Goal: Check status: Check status

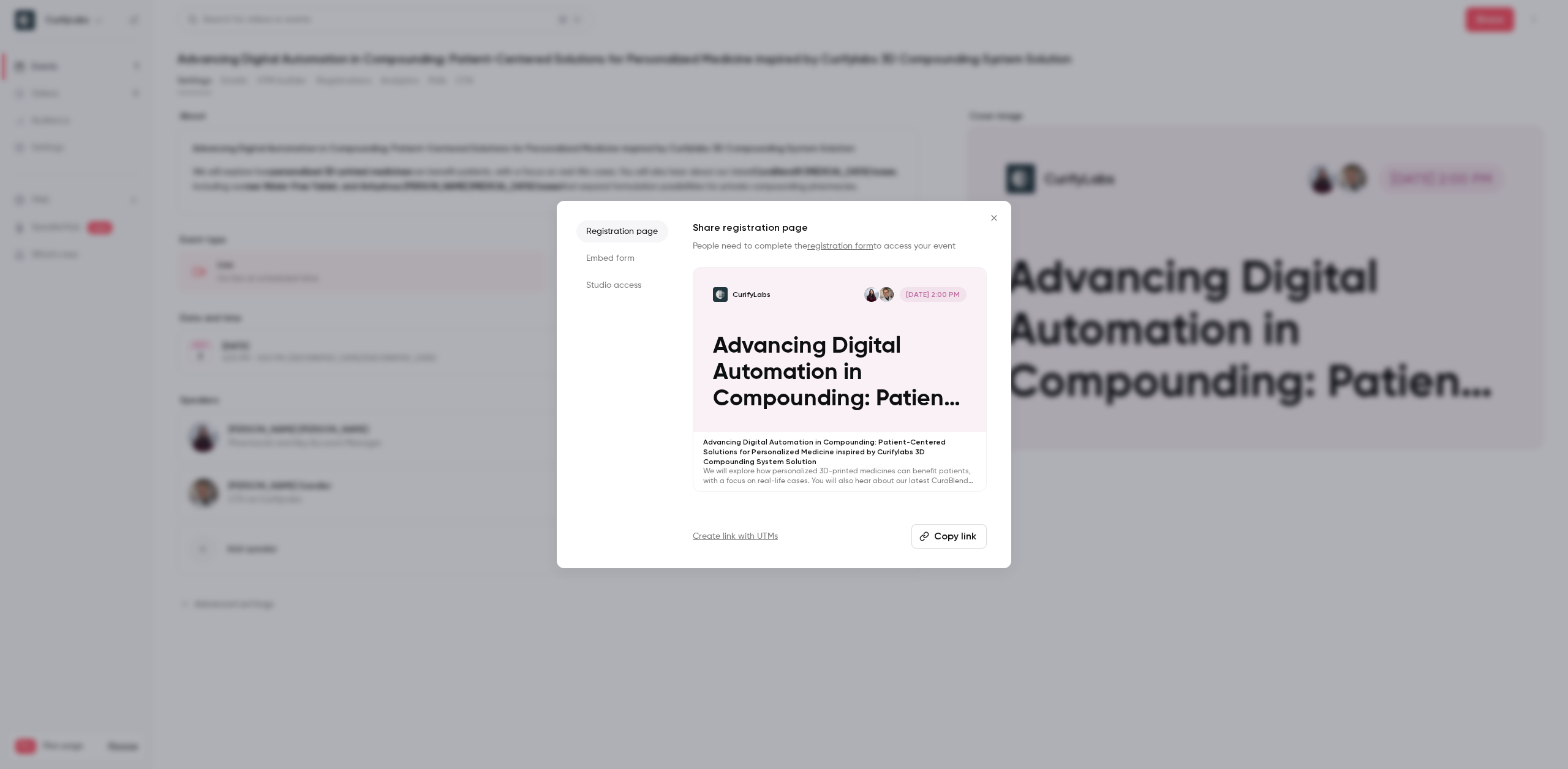
click at [930, 528] on button "Copy link" at bounding box center [949, 536] width 75 height 24
click at [990, 219] on icon "Close" at bounding box center [994, 218] width 15 height 10
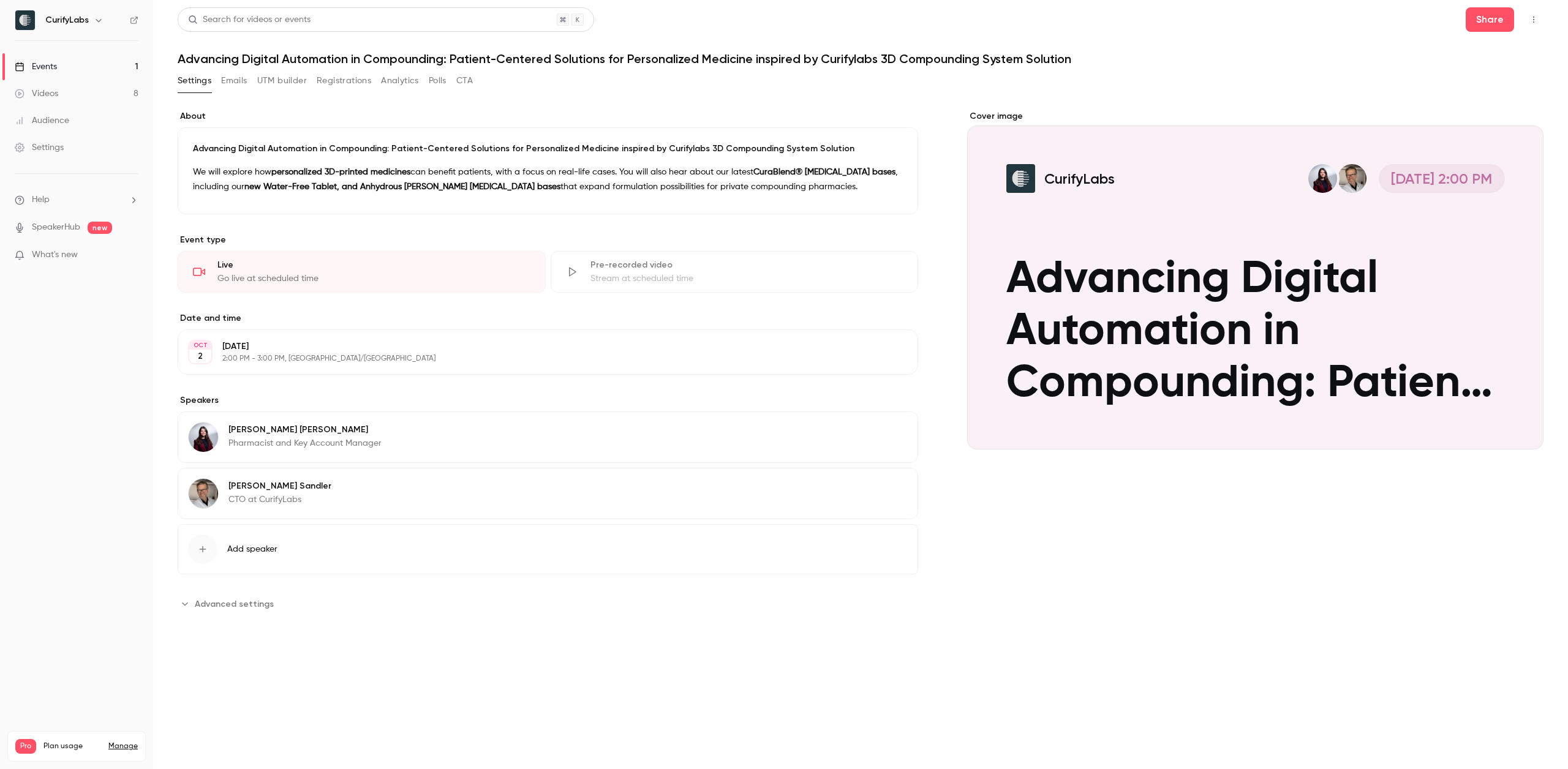
click at [52, 70] on div "Events" at bounding box center [36, 67] width 42 height 13
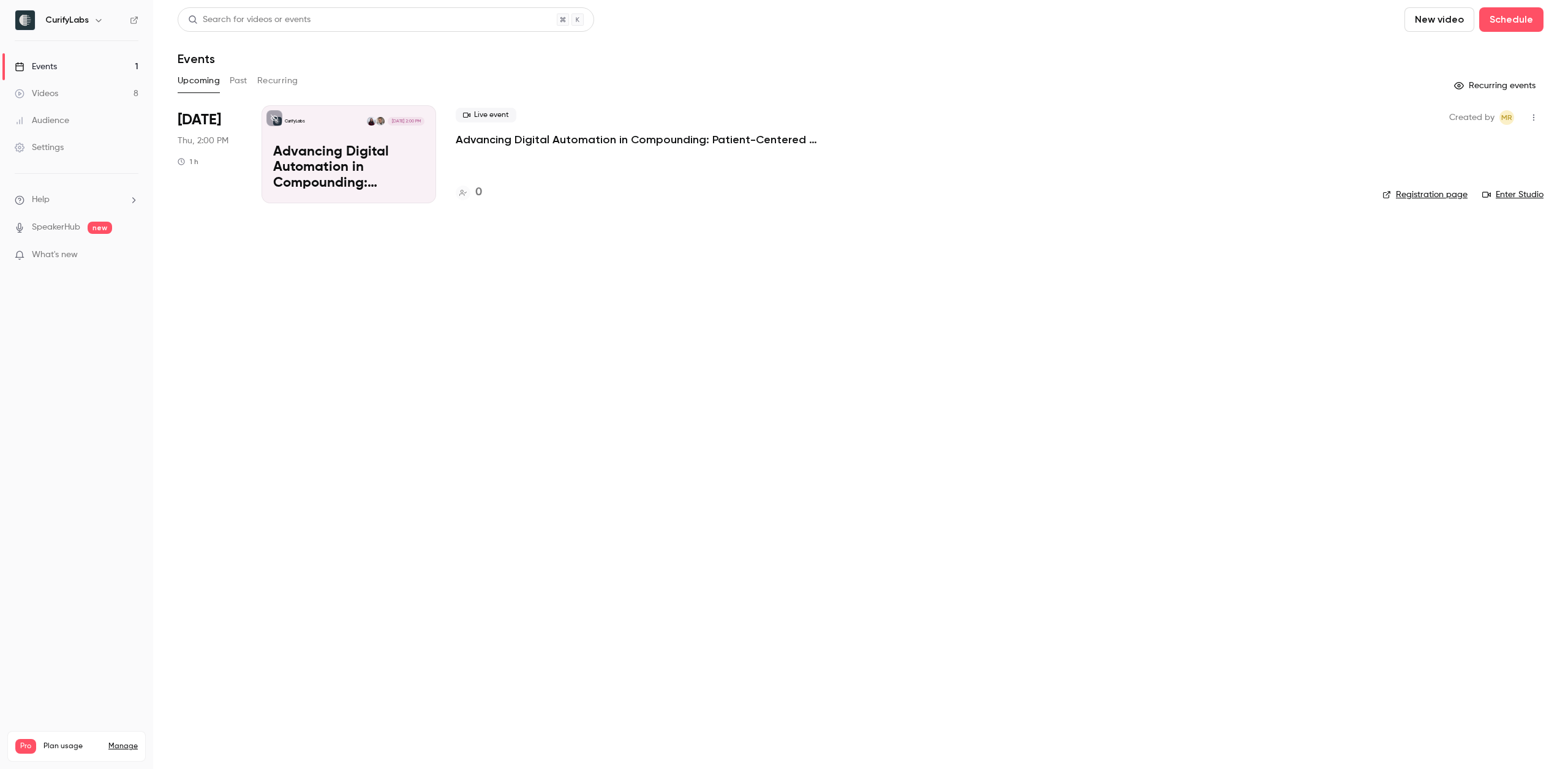
click at [225, 76] on div "Upcoming Past Recurring" at bounding box center [861, 81] width 1366 height 19
click at [239, 88] on button "Past" at bounding box center [239, 81] width 18 height 19
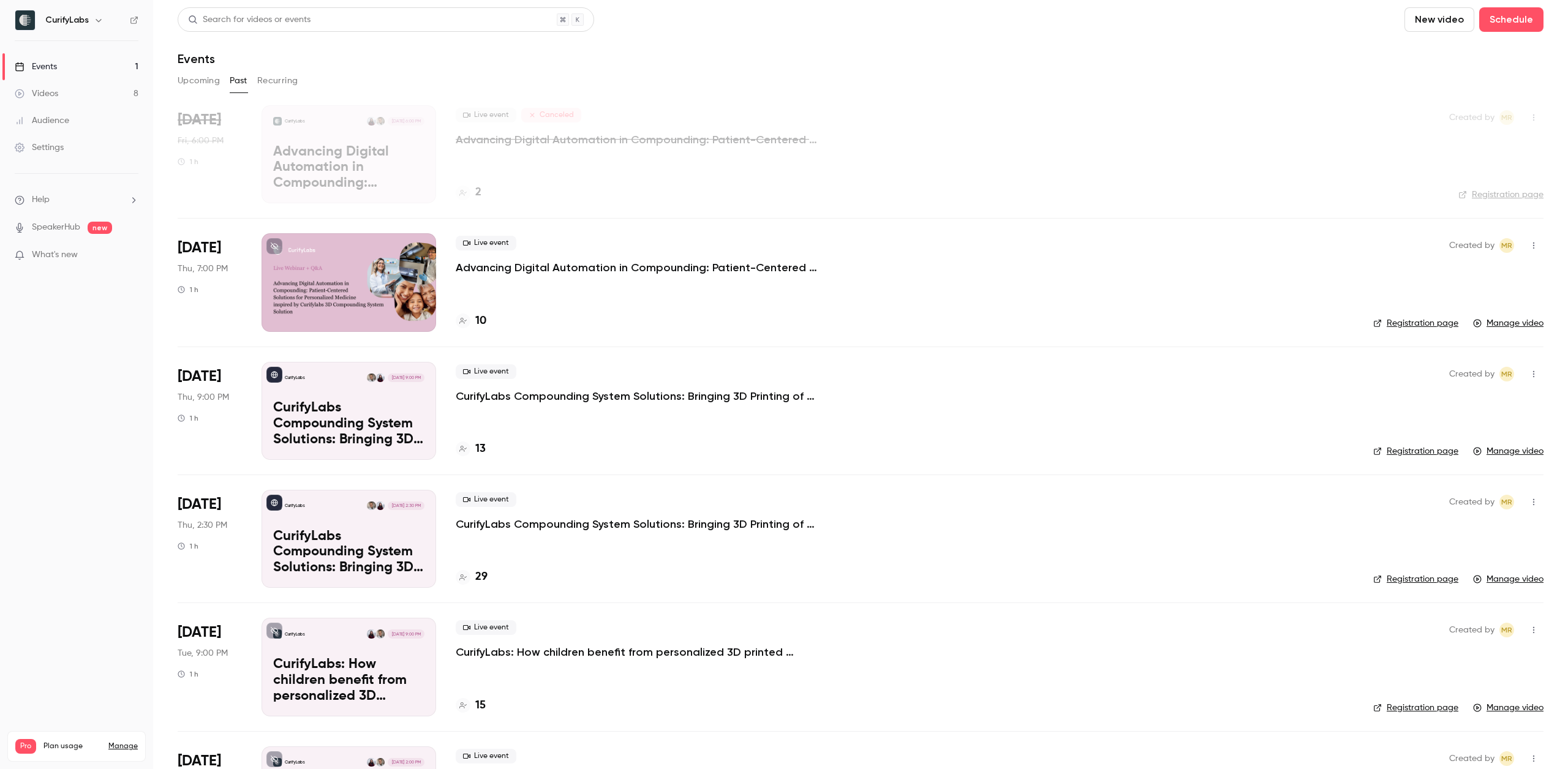
click at [324, 262] on div at bounding box center [349, 282] width 175 height 98
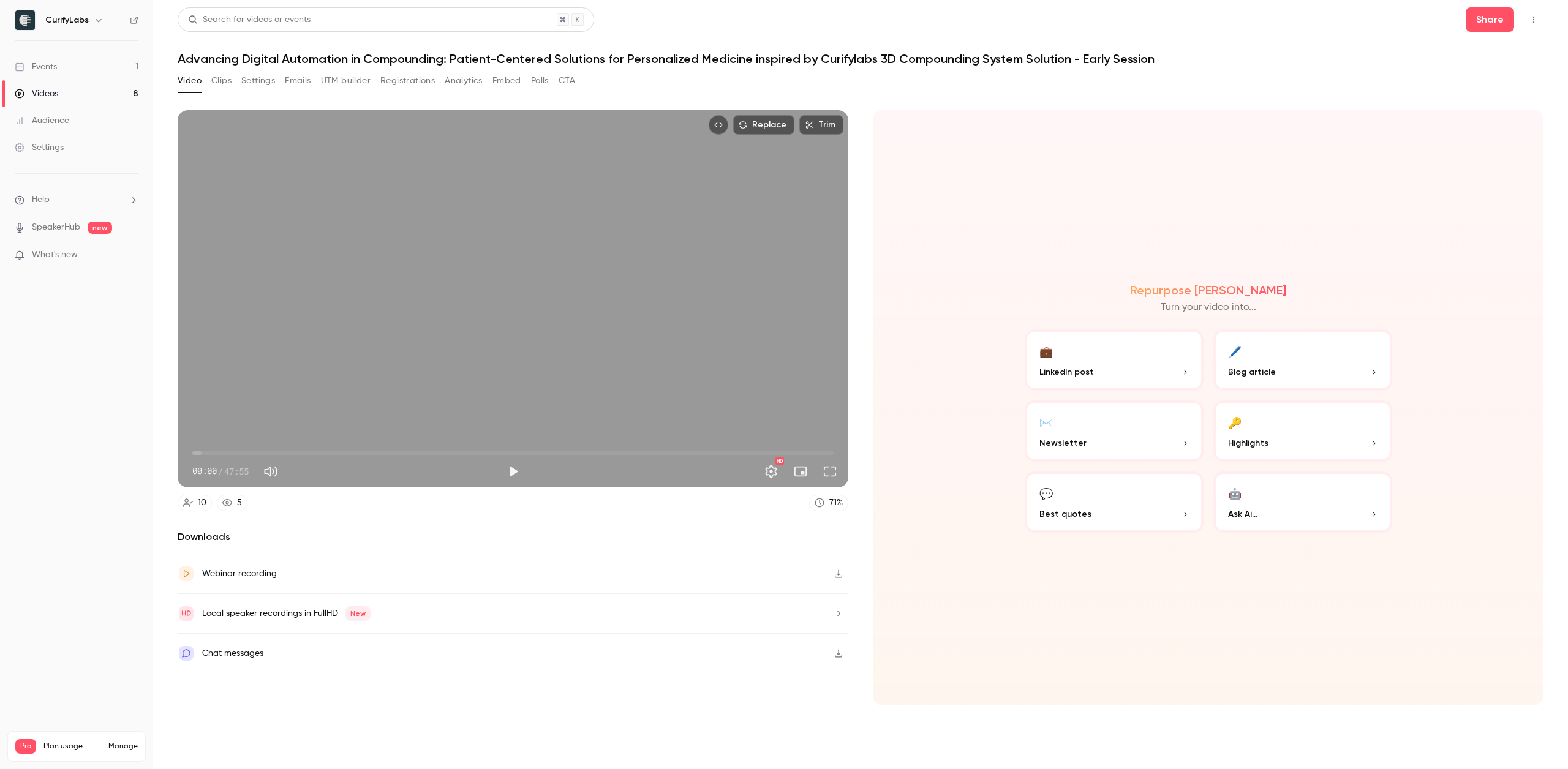
click at [409, 82] on button "Registrations" at bounding box center [407, 81] width 54 height 19
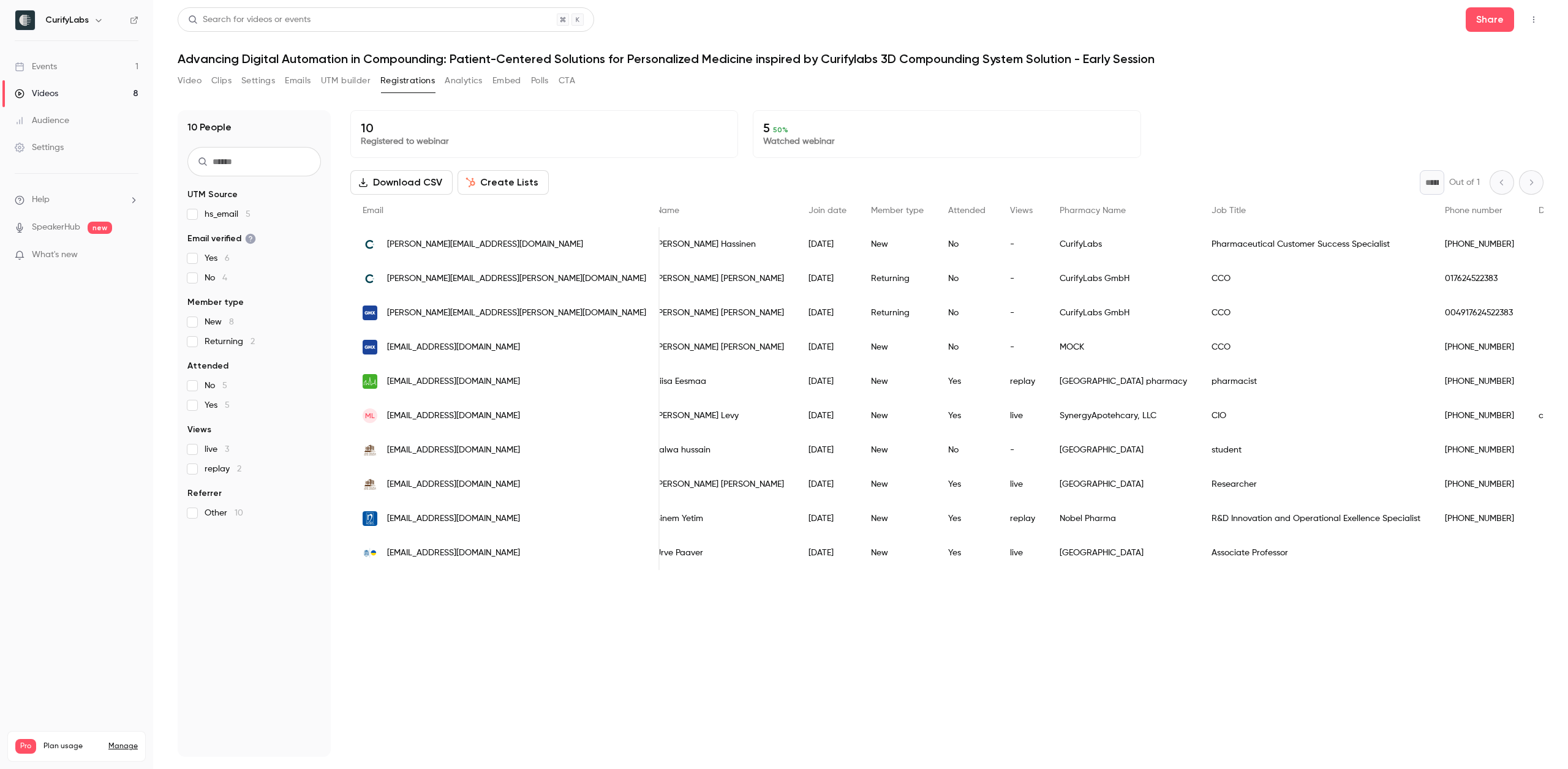
scroll to position [0, 18]
click at [934, 521] on div "Yes" at bounding box center [965, 518] width 62 height 34
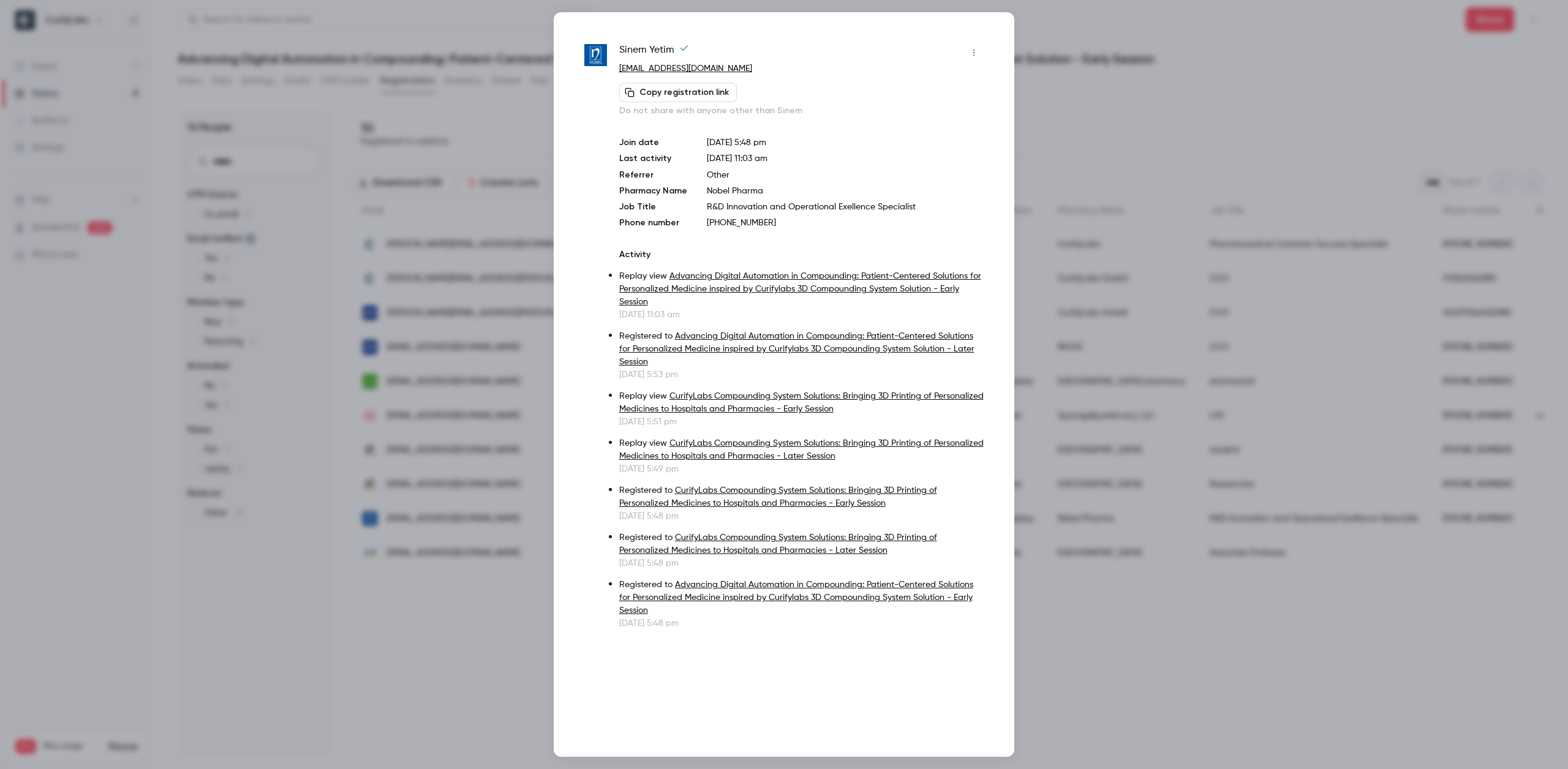
click at [1044, 99] on div at bounding box center [784, 384] width 1568 height 769
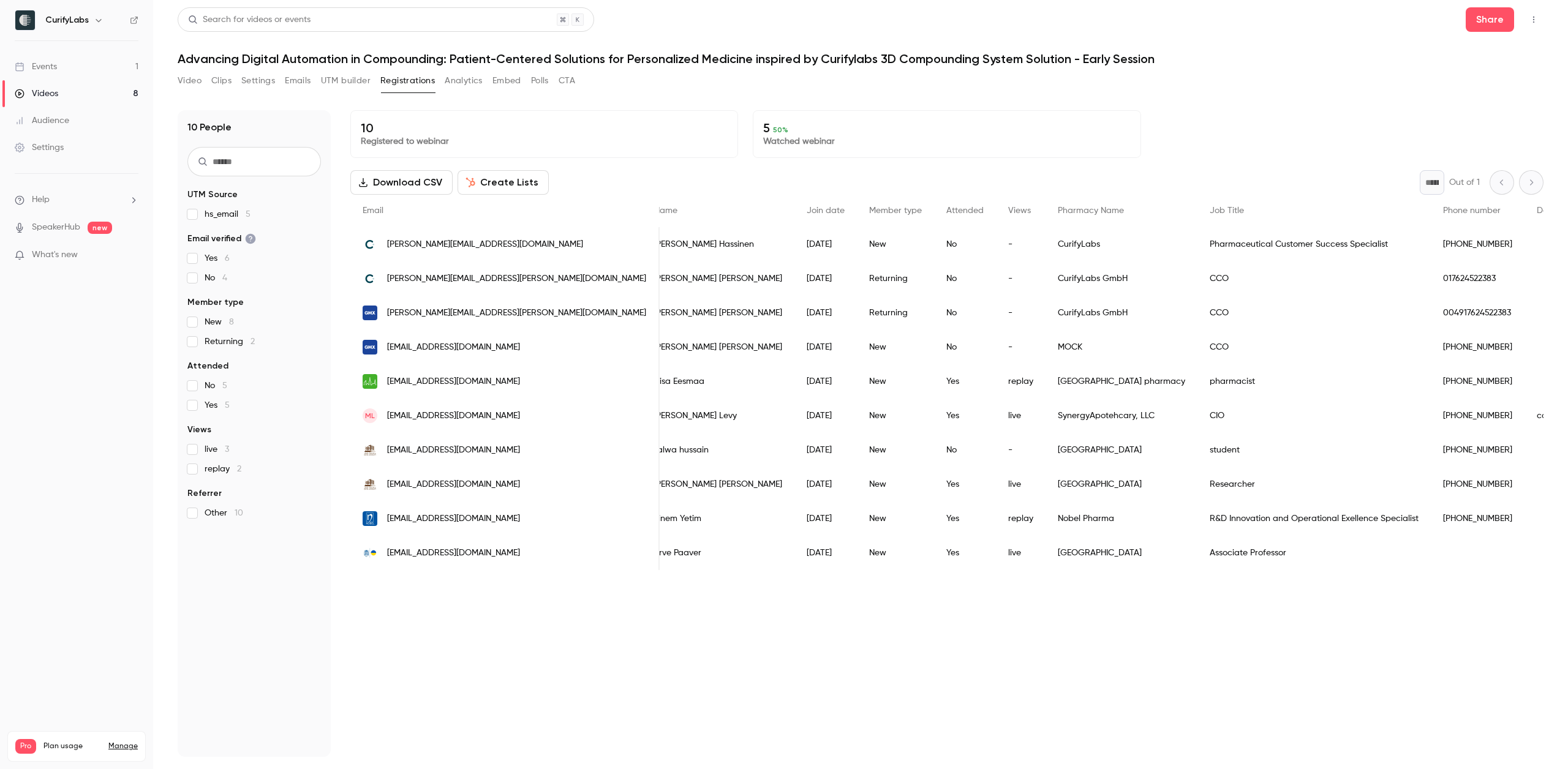
scroll to position [0, 0]
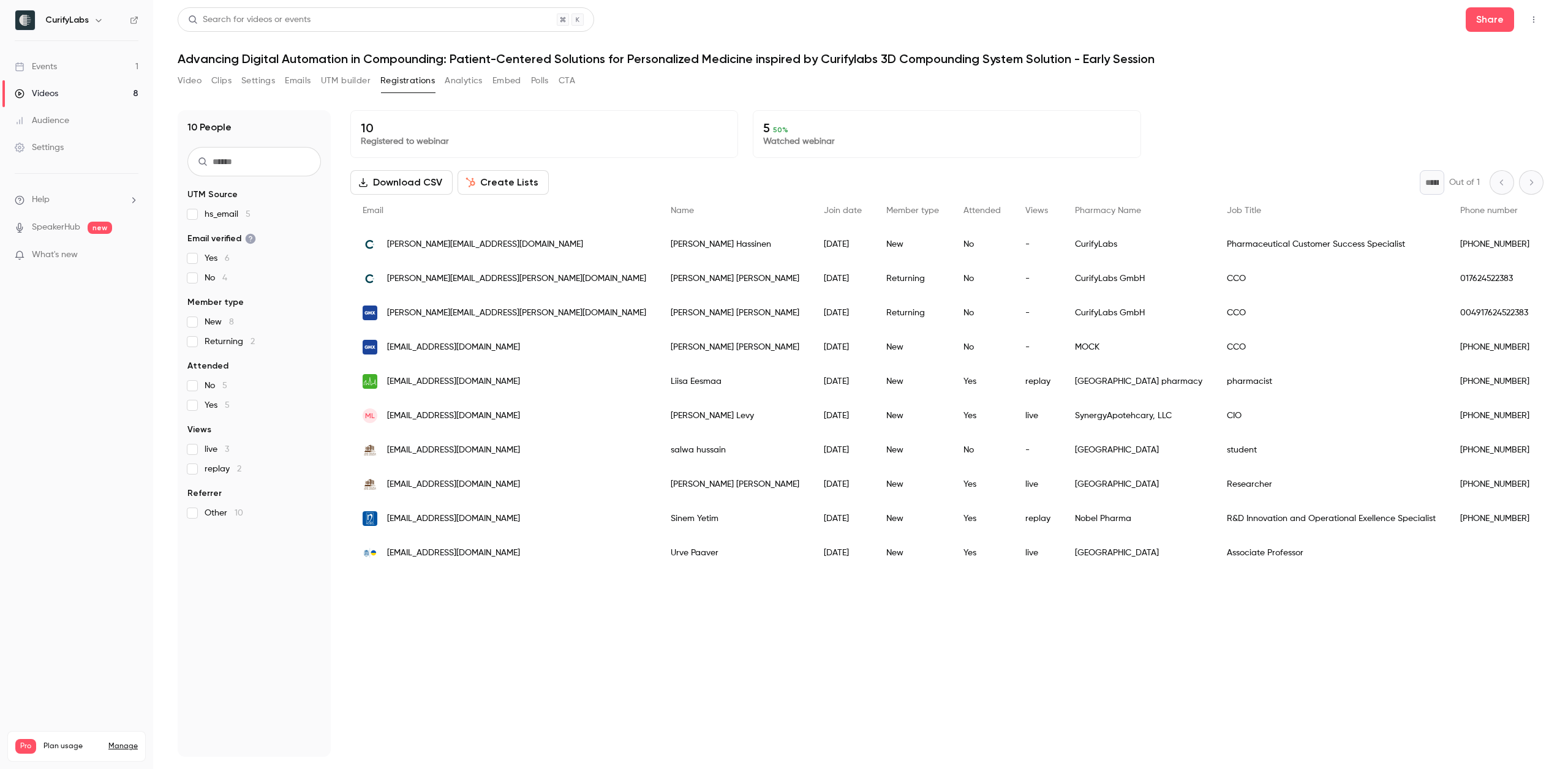
click at [465, 86] on button "Analytics" at bounding box center [464, 81] width 38 height 19
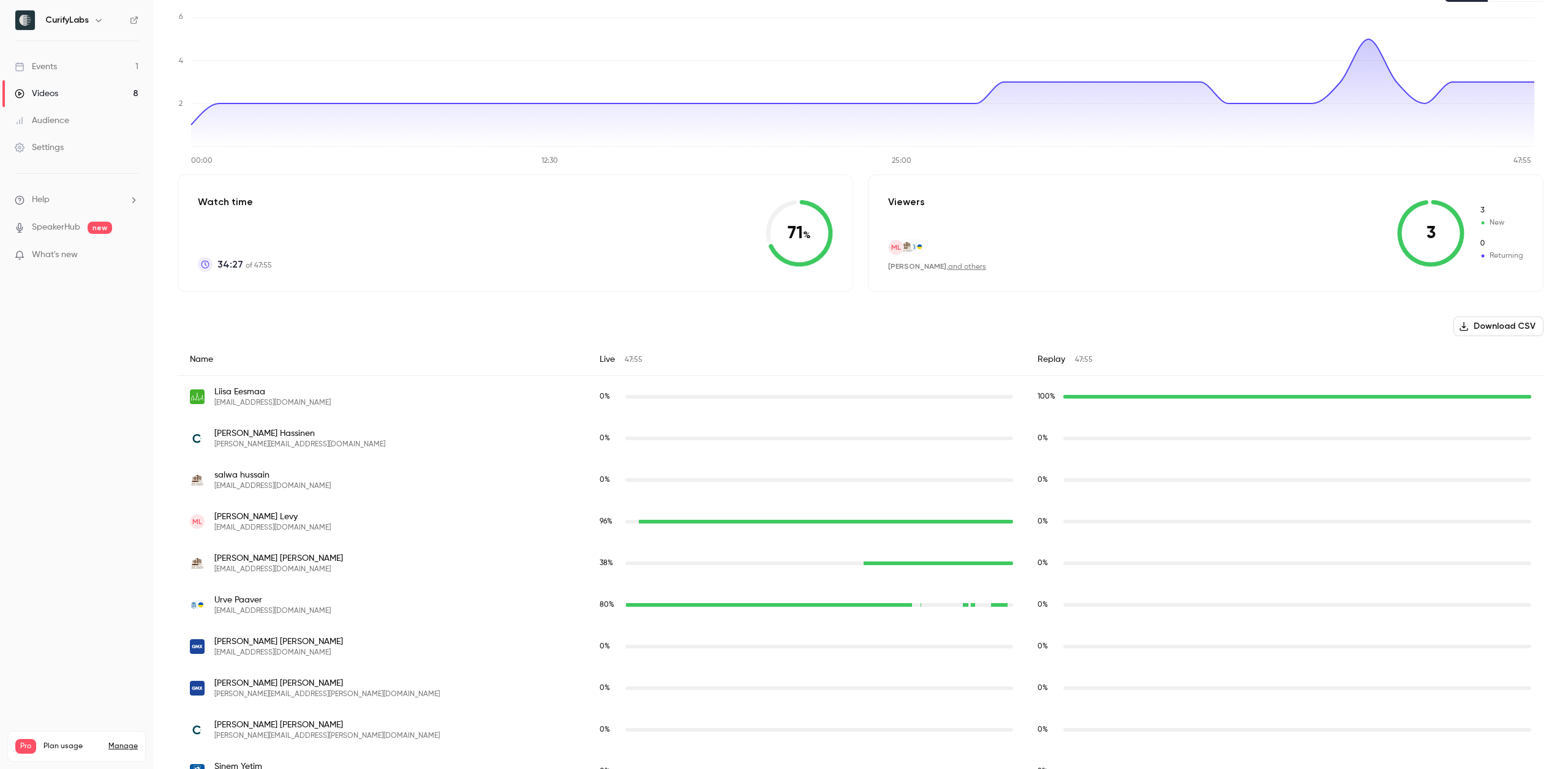
scroll to position [162, 0]
